Goal: Task Accomplishment & Management: Use online tool/utility

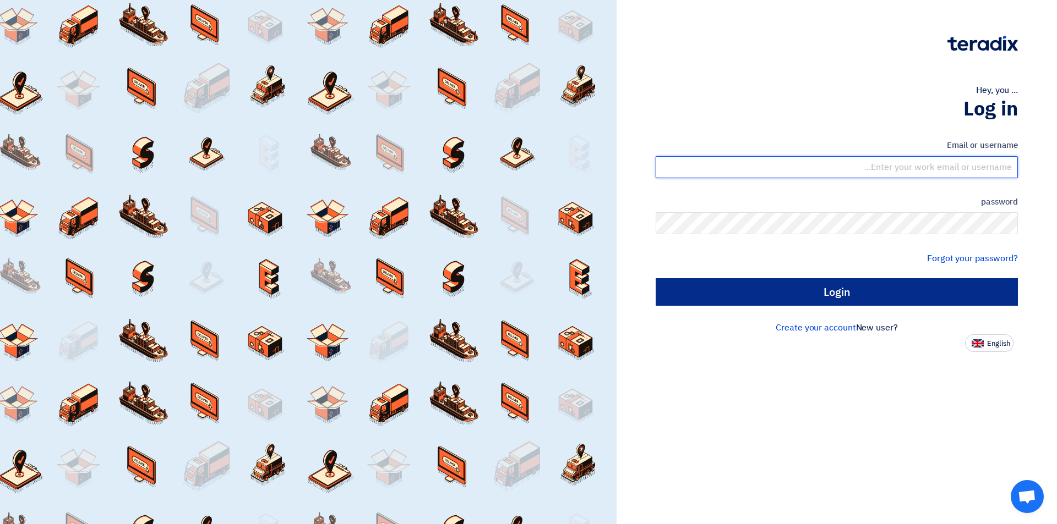
type input "[EMAIL_ADDRESS][DOMAIN_NAME]"
click at [741, 298] on input "Login" at bounding box center [836, 292] width 362 height 28
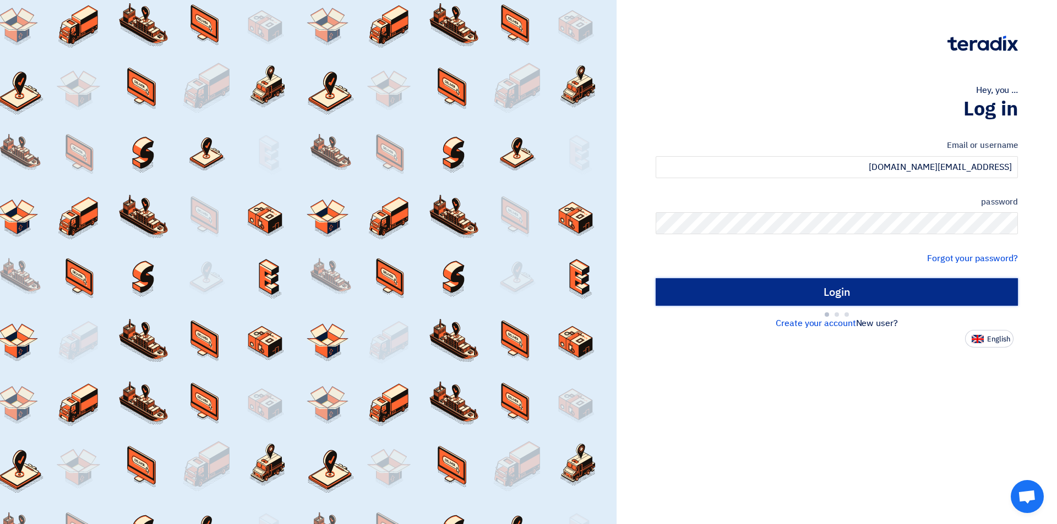
type input "Sign in"
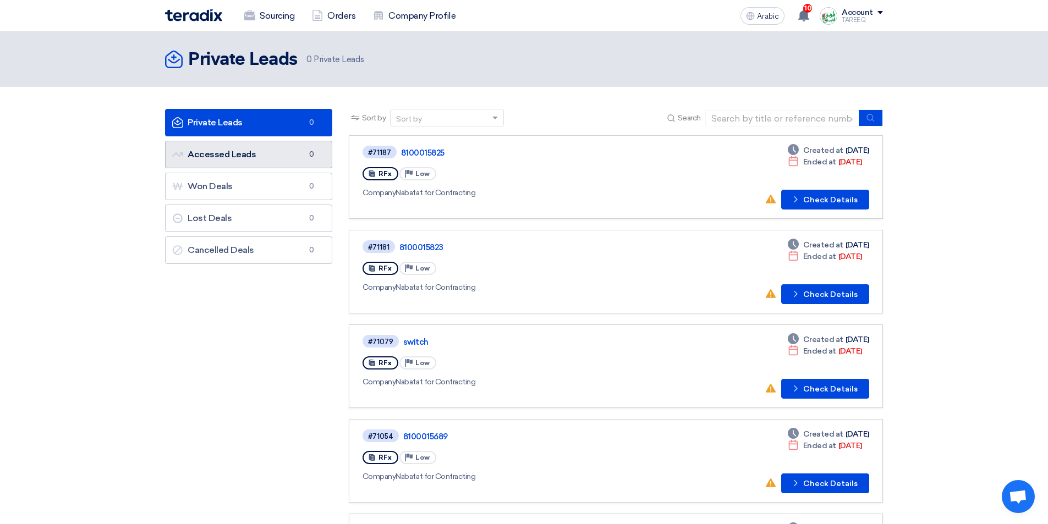
click at [287, 158] on link "Accessed Leads Accessed Leads 0" at bounding box center [248, 155] width 167 height 28
